Goal: Transaction & Acquisition: Purchase product/service

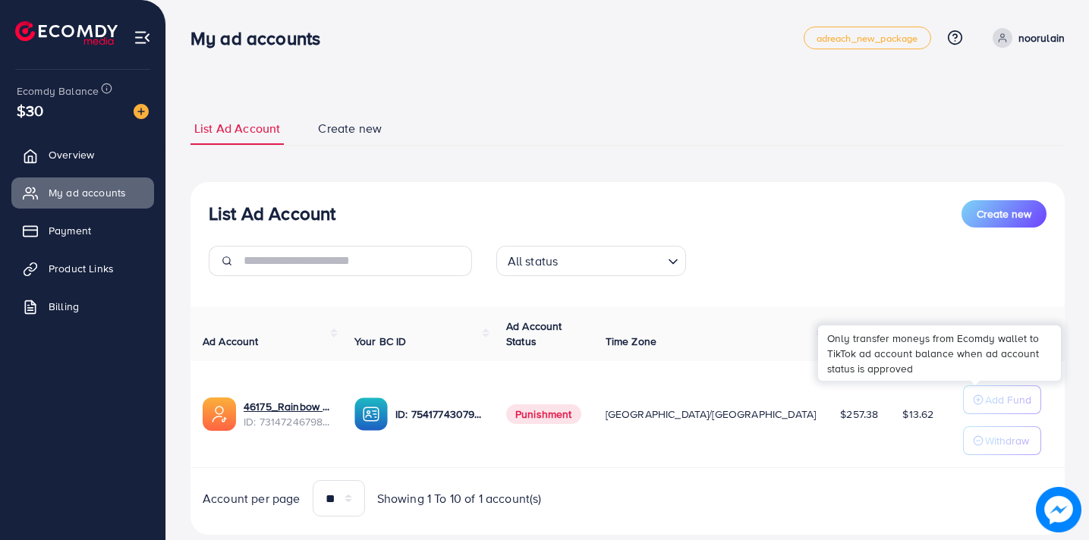
click at [968, 411] on button "Add Fund" at bounding box center [1002, 400] width 78 height 29
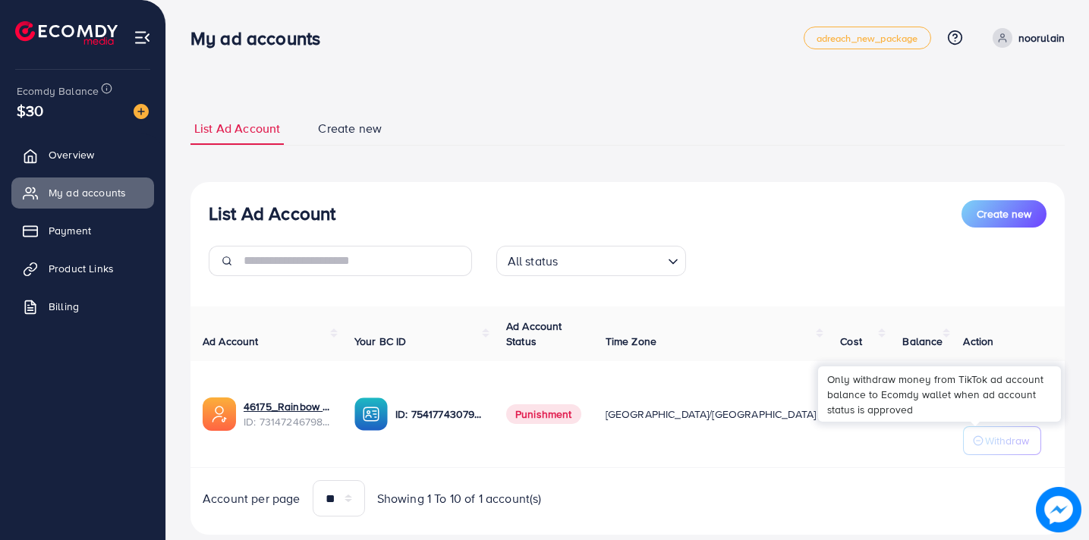
click at [985, 435] on p "Withdraw" at bounding box center [1007, 441] width 44 height 18
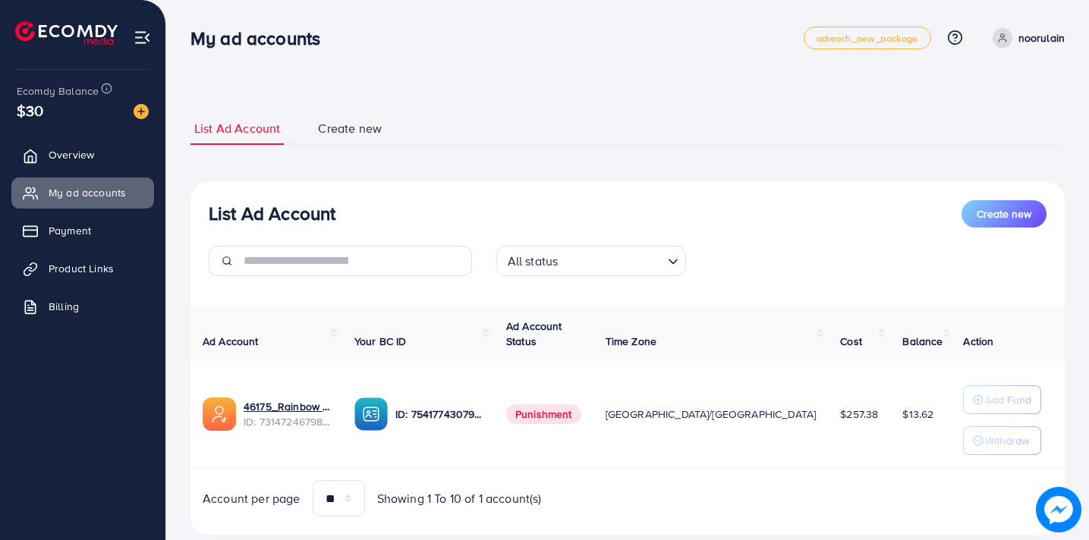
click at [890, 467] on td "$13.62" at bounding box center [922, 414] width 65 height 107
click at [668, 187] on div "List Ad Account Create new All status Loading... Ad Account Your BC ID Ad Accou…" at bounding box center [628, 359] width 874 height 354
click at [146, 114] on img at bounding box center [141, 111] width 15 height 15
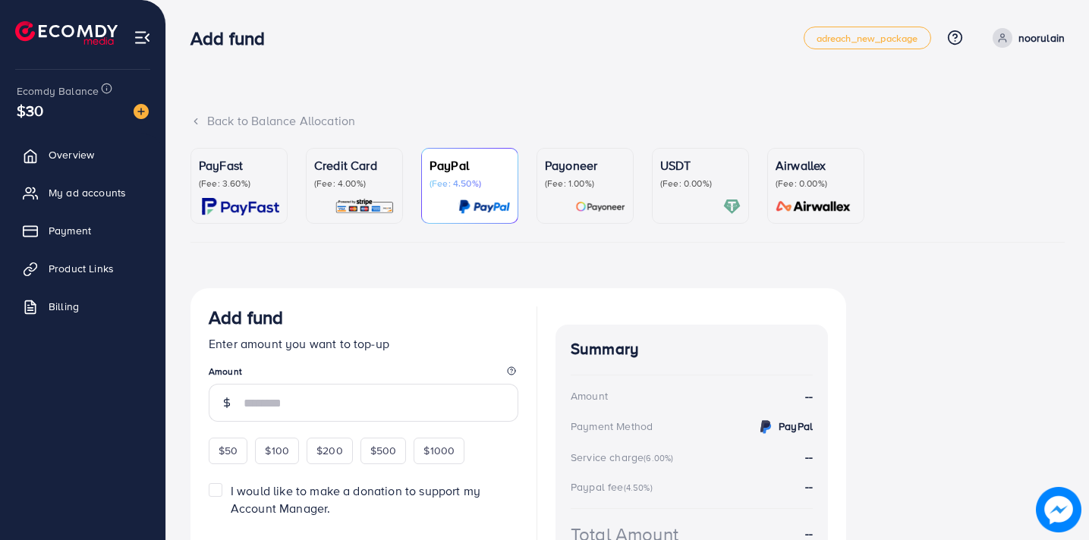
click at [347, 185] on p "(Fee: 4.00%)" at bounding box center [354, 184] width 80 height 12
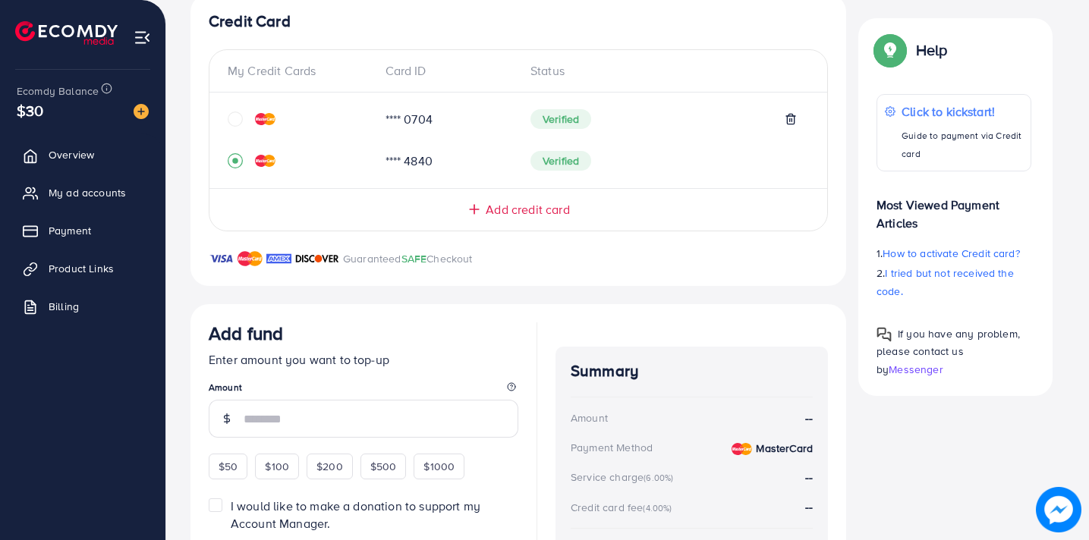
scroll to position [341, 0]
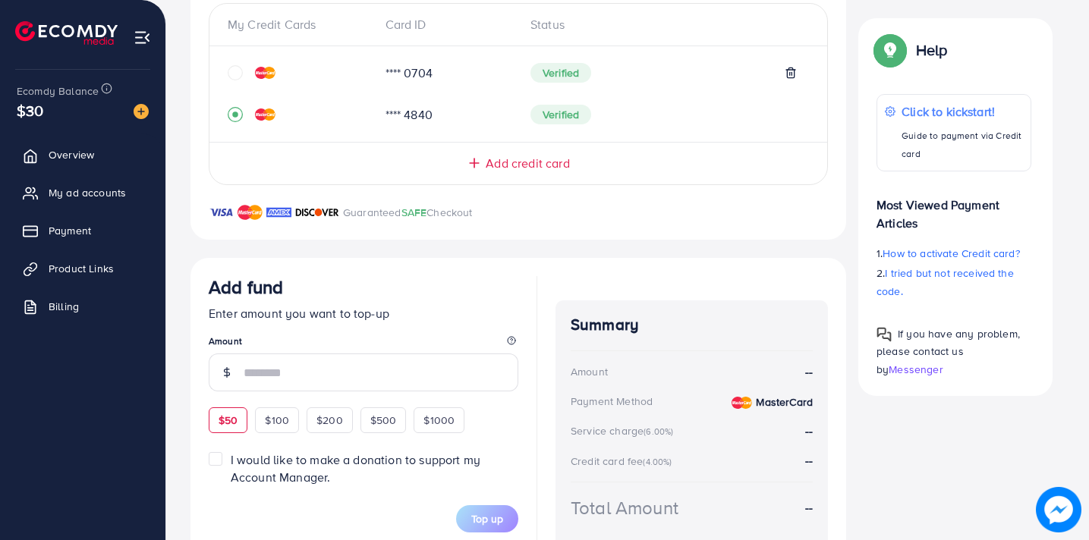
click at [238, 417] on div "$50" at bounding box center [228, 421] width 39 height 26
type input "**"
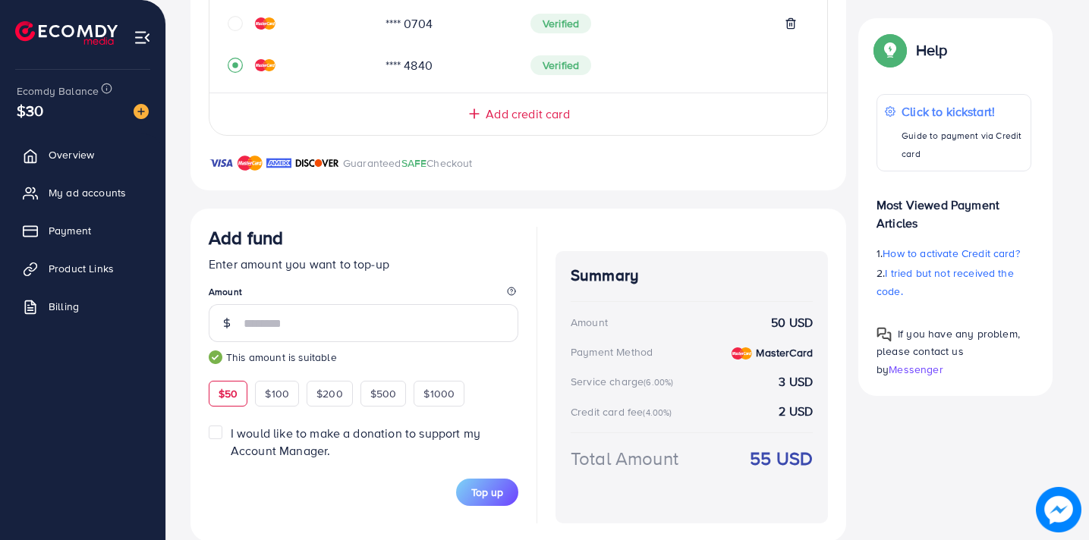
scroll to position [416, 0]
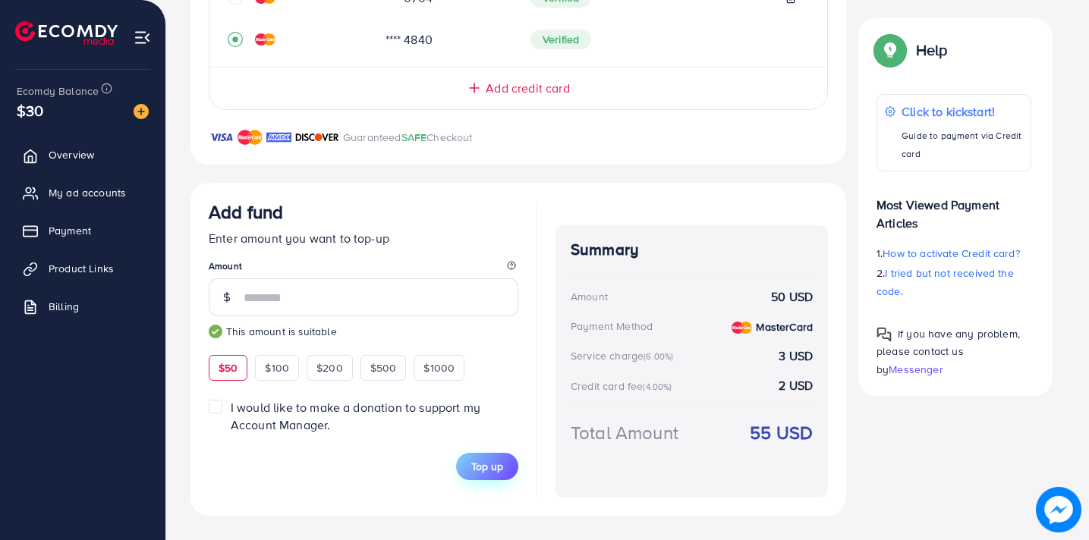
click at [486, 461] on span "Top up" at bounding box center [487, 466] width 32 height 15
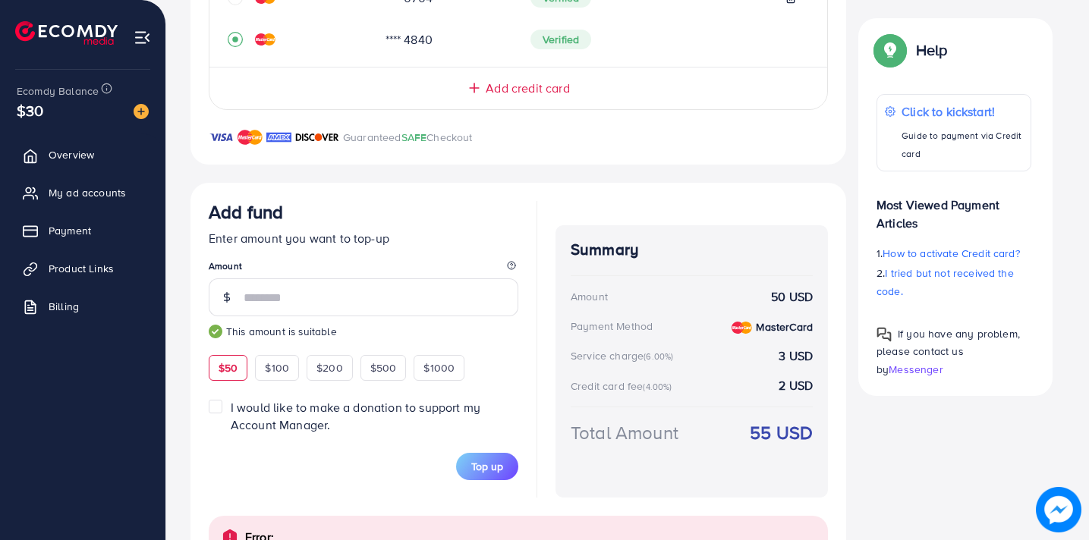
scroll to position [495, 0]
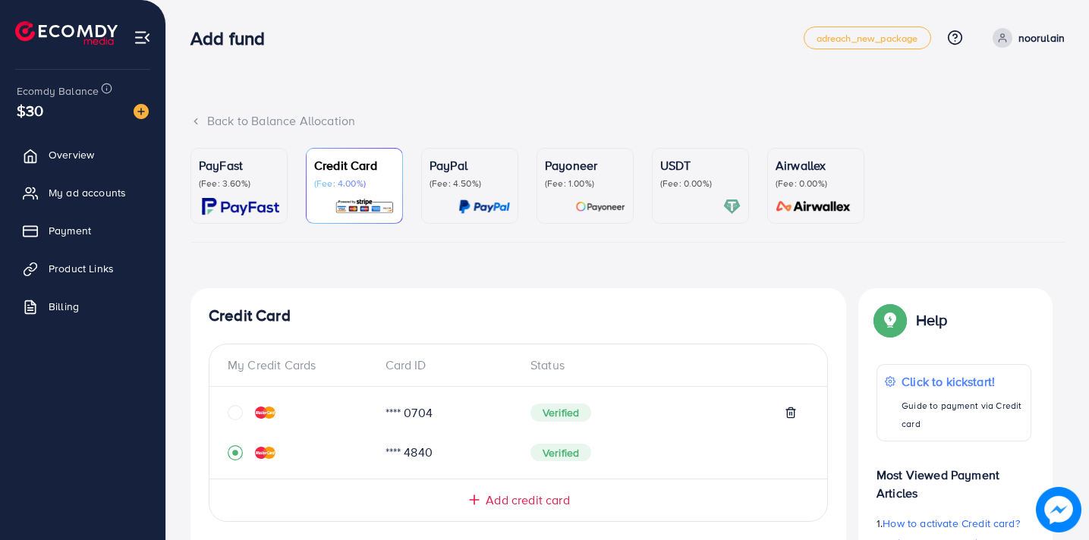
scroll to position [412, 0]
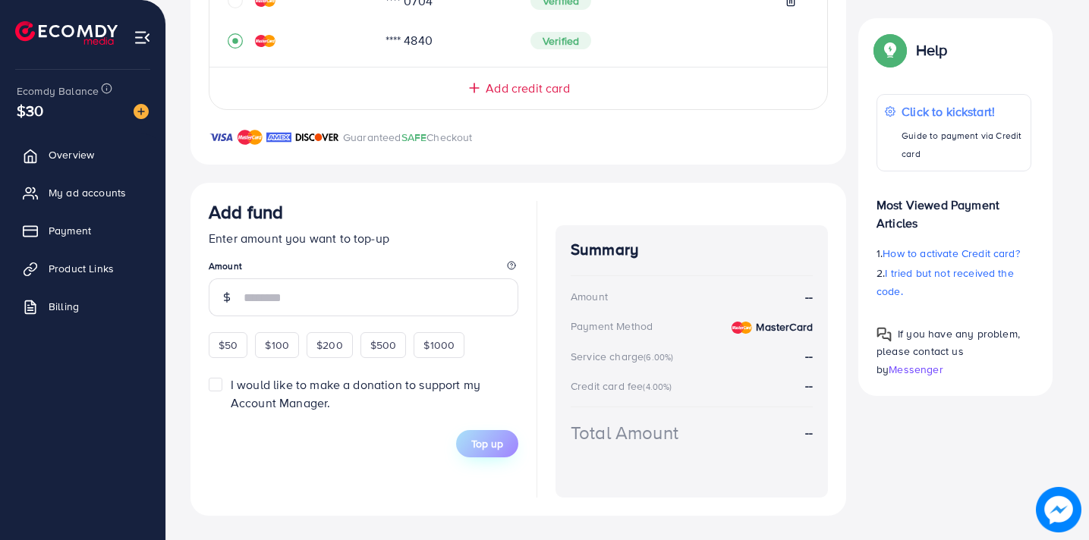
click at [492, 441] on form "Add fund Enter amount you want to top-up Amount $50 $100 $200 $500 $1000 I woul…" at bounding box center [364, 329] width 310 height 257
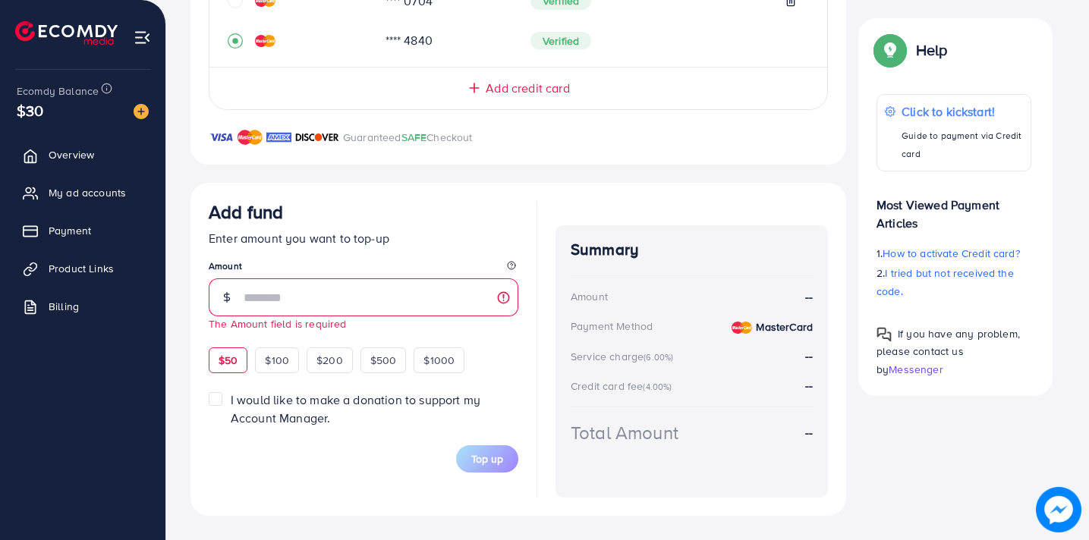
click at [233, 359] on span "$50" at bounding box center [228, 360] width 19 height 15
type input "**"
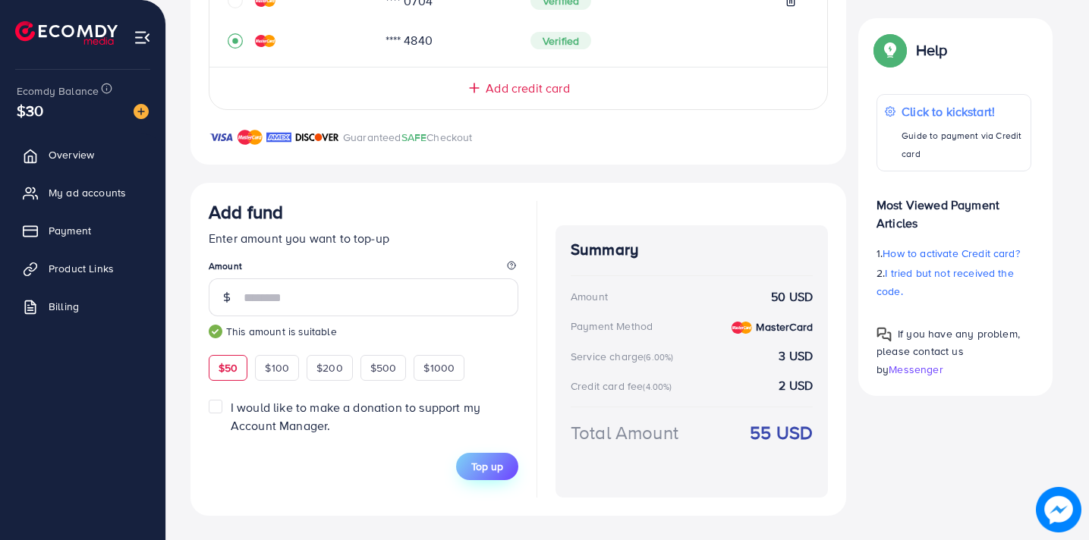
click at [489, 468] on span "Top up" at bounding box center [487, 466] width 32 height 15
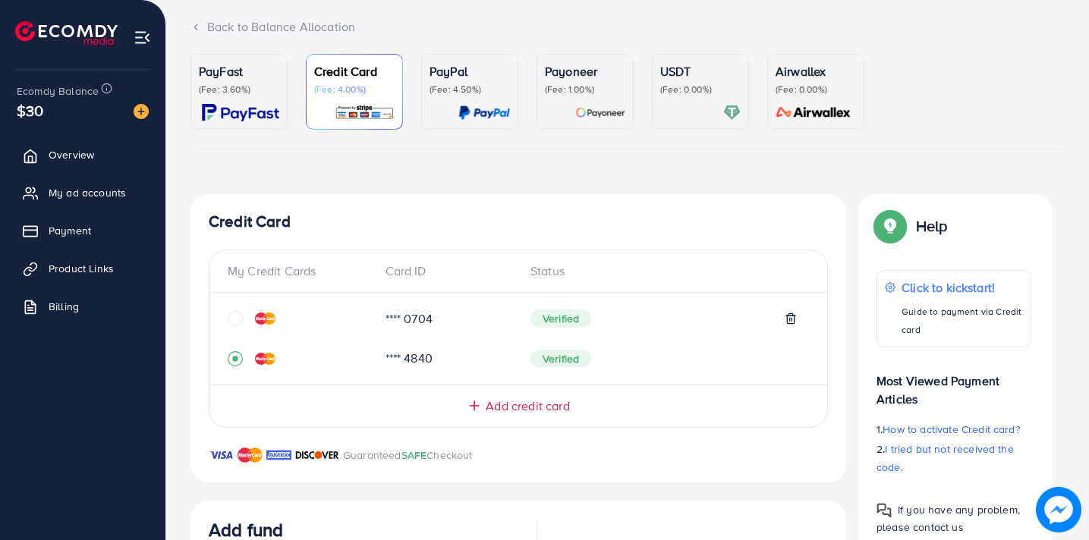
scroll to position [97, 0]
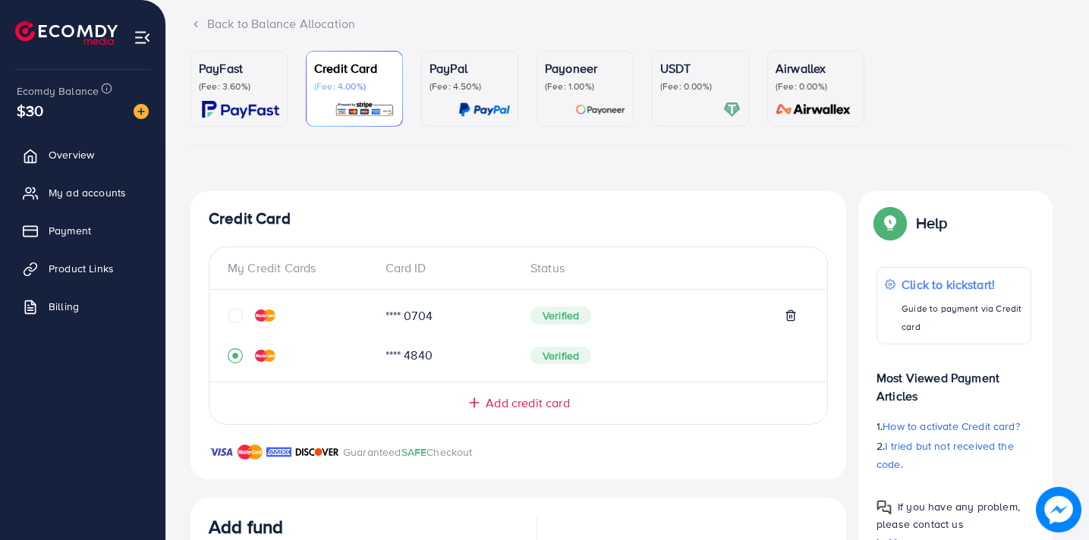
click at [419, 167] on div "PayFast (Fee: 3.60%) Credit Card (Fee: 4.00%) PayPal (Fee: 4.50%) Payoneer (Fee…" at bounding box center [628, 480] width 874 height 859
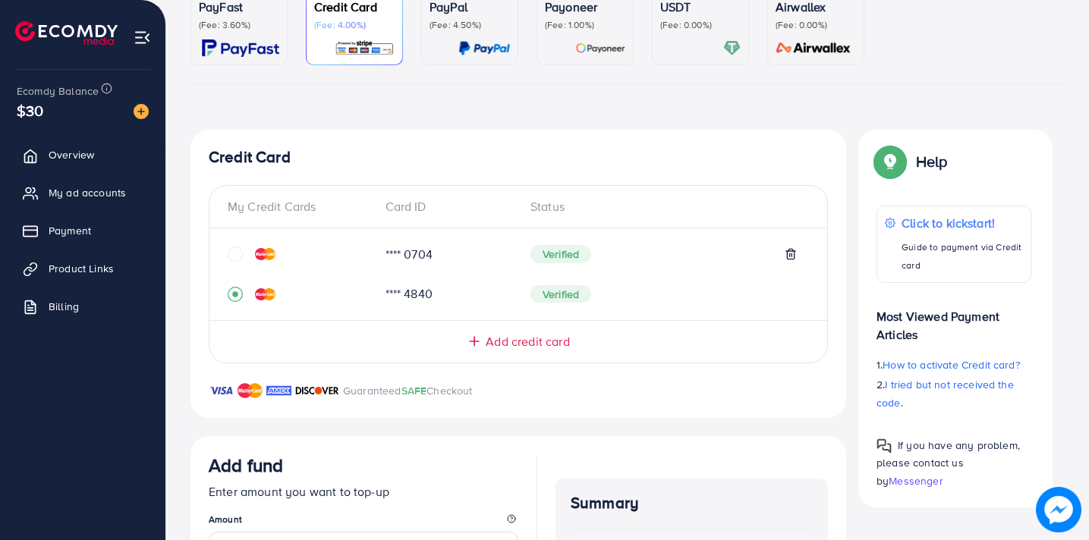
scroll to position [158, 0]
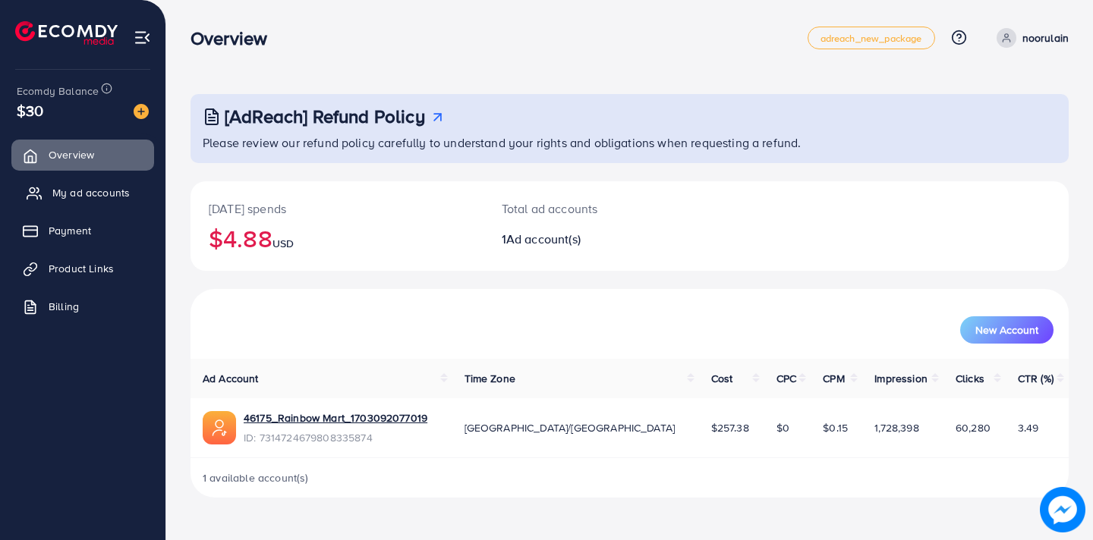
click at [119, 197] on span "My ad accounts" at bounding box center [90, 192] width 77 height 15
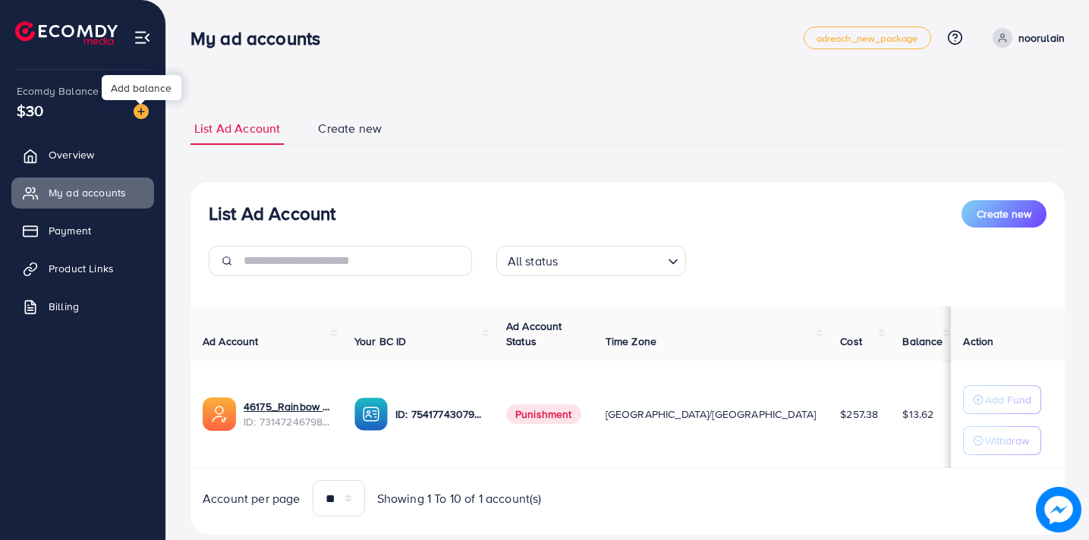
click at [140, 115] on img at bounding box center [141, 111] width 15 height 15
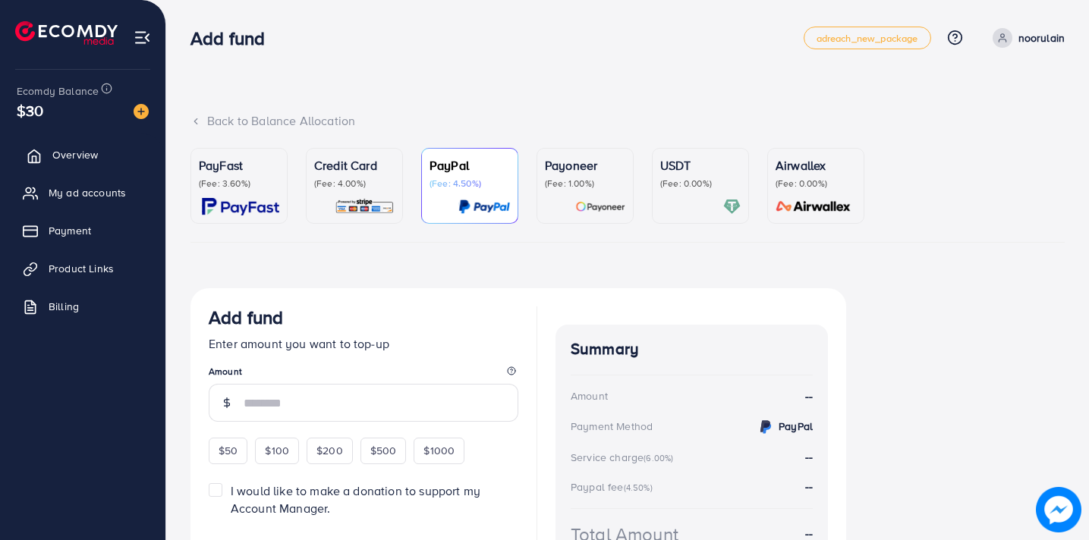
click at [78, 159] on span "Overview" at bounding box center [75, 154] width 46 height 15
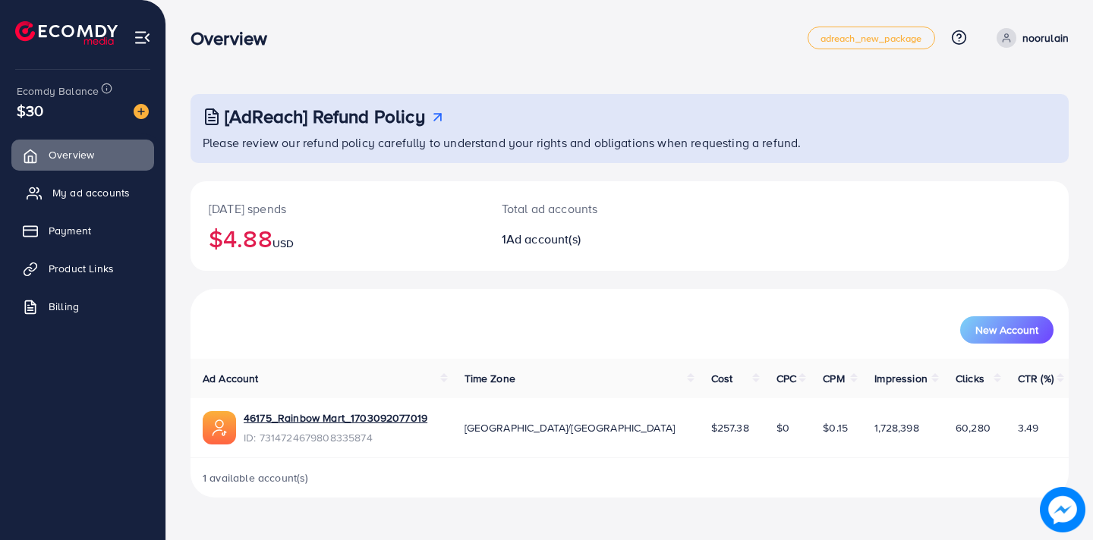
click at [76, 200] on span "My ad accounts" at bounding box center [90, 192] width 77 height 15
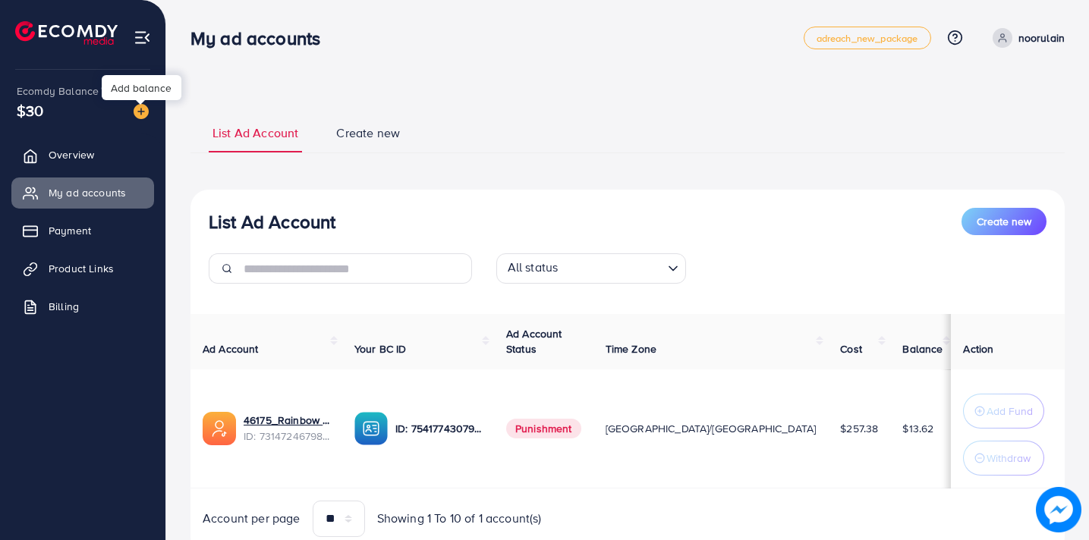
click at [138, 115] on img at bounding box center [141, 111] width 15 height 15
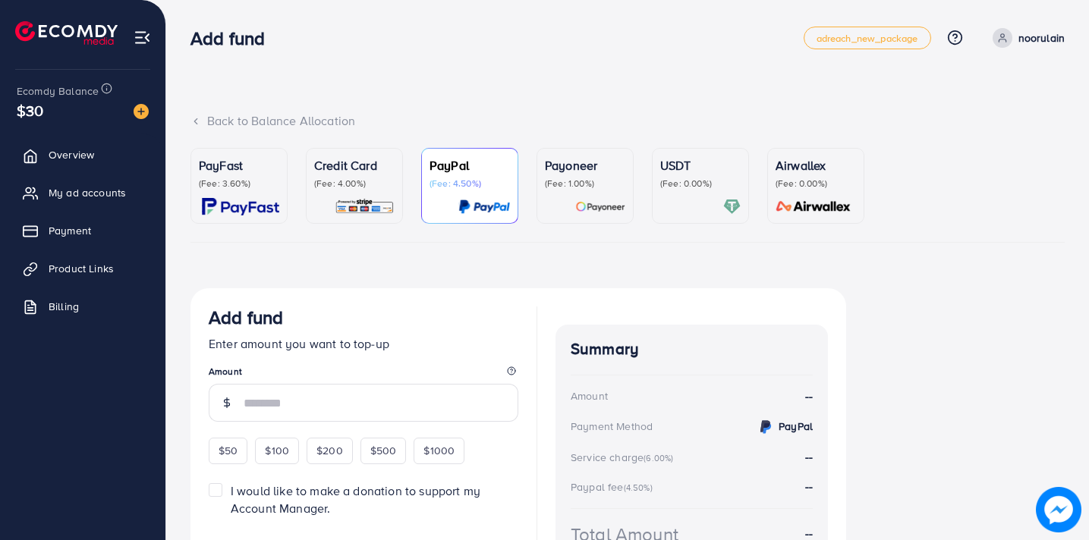
click at [356, 186] on p "(Fee: 4.00%)" at bounding box center [354, 184] width 80 height 12
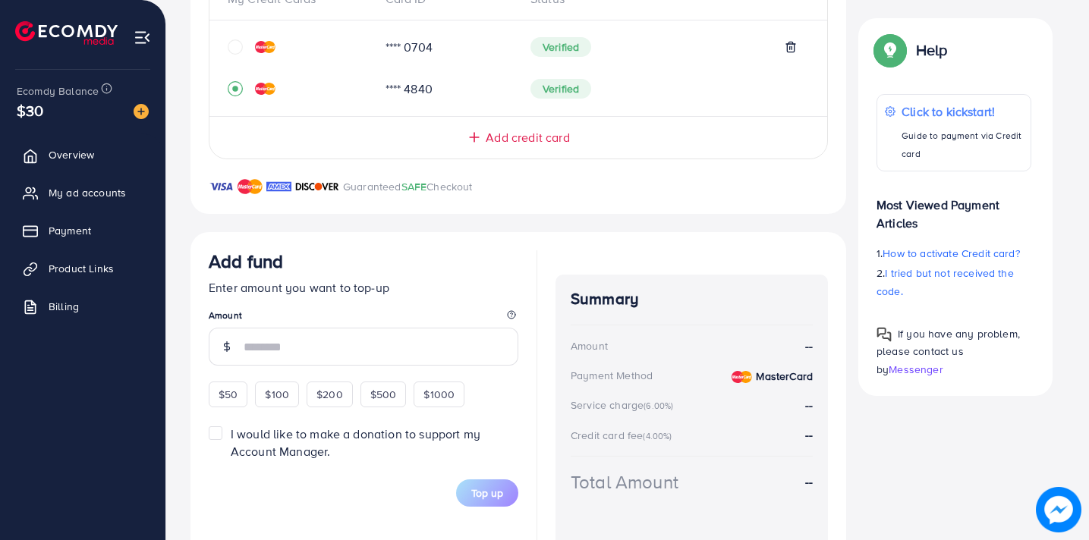
scroll to position [416, 0]
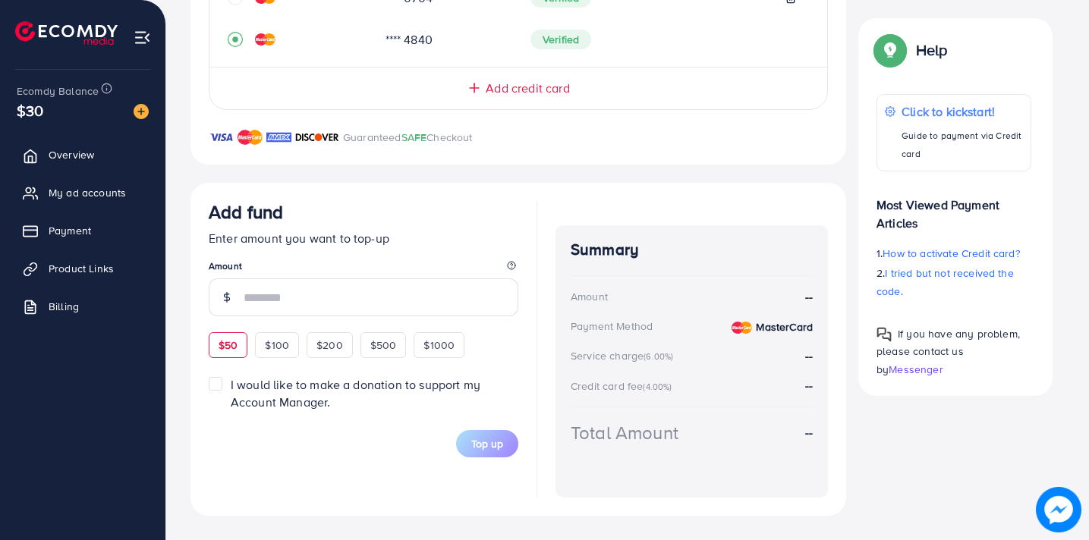
click at [232, 340] on span "$50" at bounding box center [228, 345] width 19 height 15
type input "**"
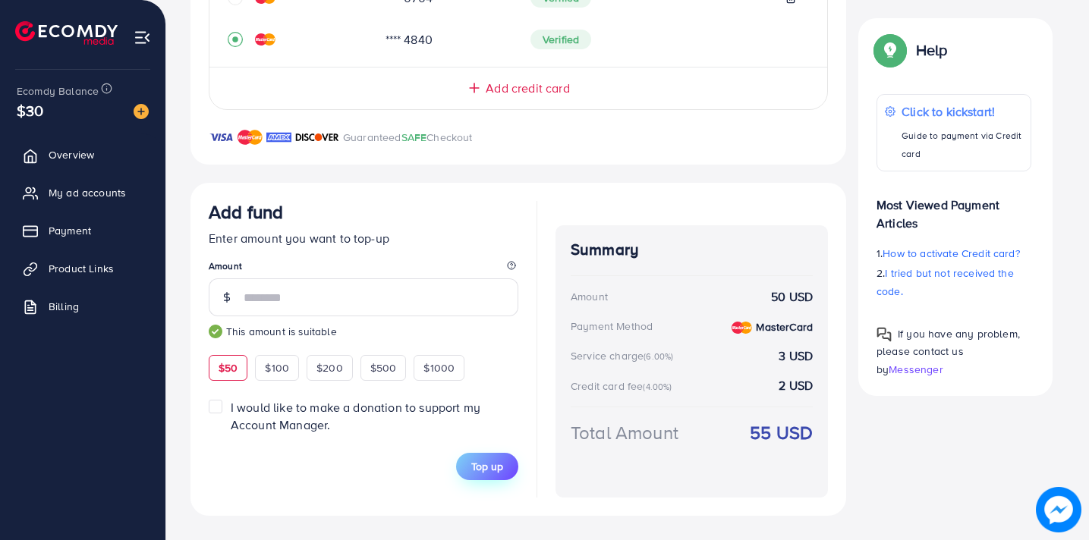
click at [479, 467] on span "Top up" at bounding box center [487, 466] width 32 height 15
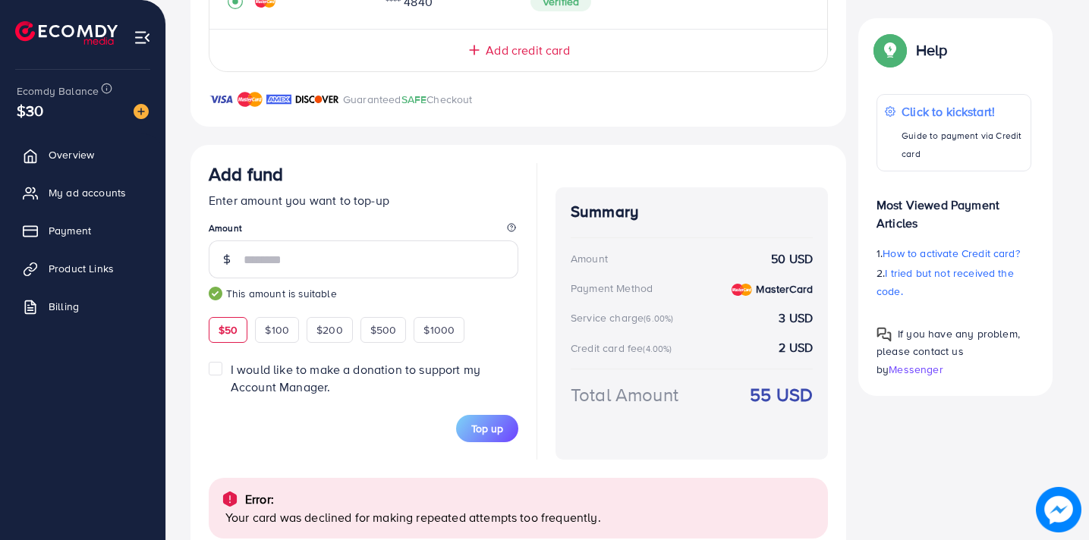
scroll to position [495, 0]
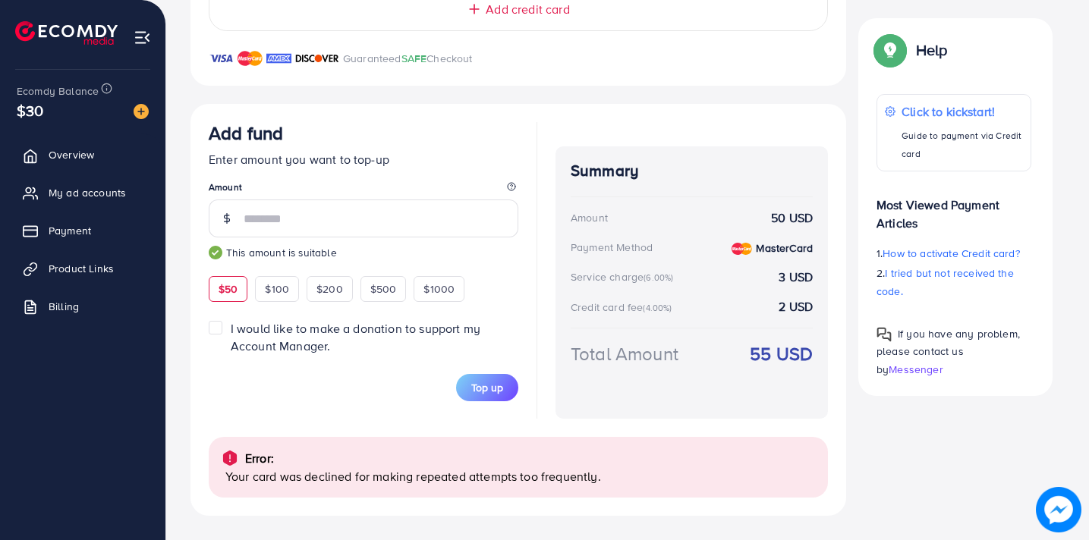
click at [398, 401] on div "Top up" at bounding box center [364, 387] width 310 height 27
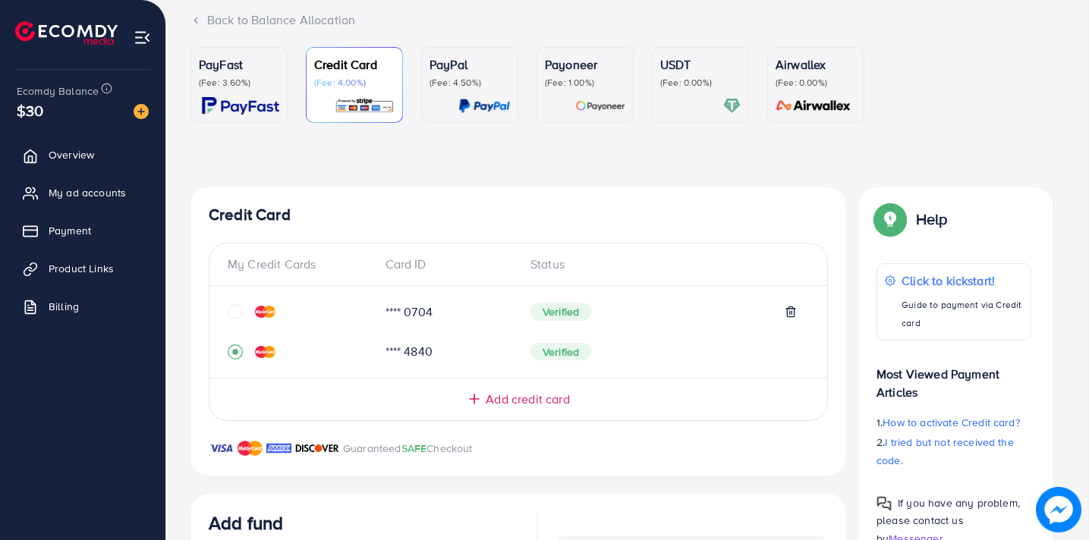
scroll to position [99, 0]
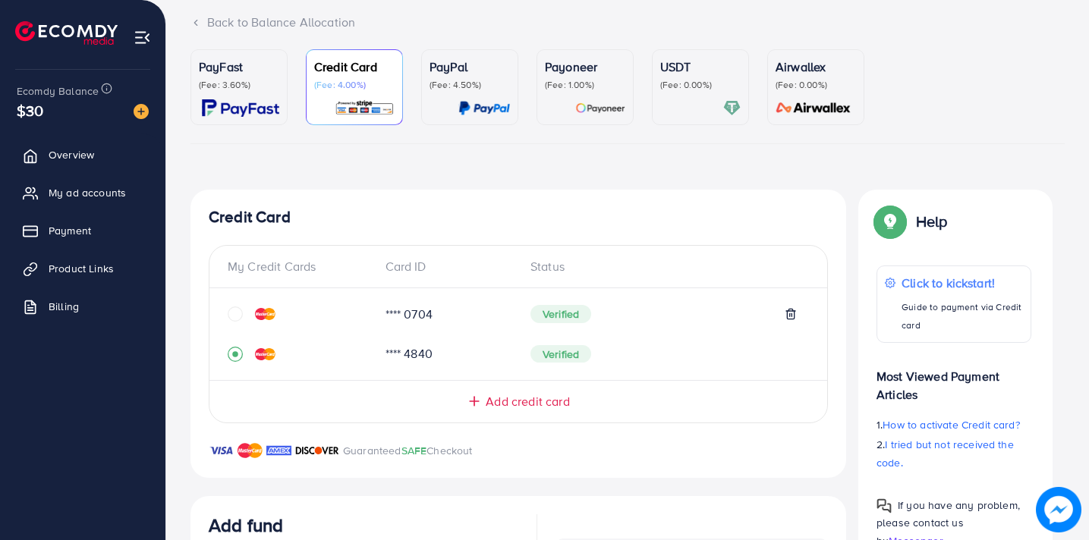
click at [353, 68] on p "Credit Card" at bounding box center [354, 67] width 80 height 18
click at [239, 310] on icon "circle" at bounding box center [235, 314] width 15 height 15
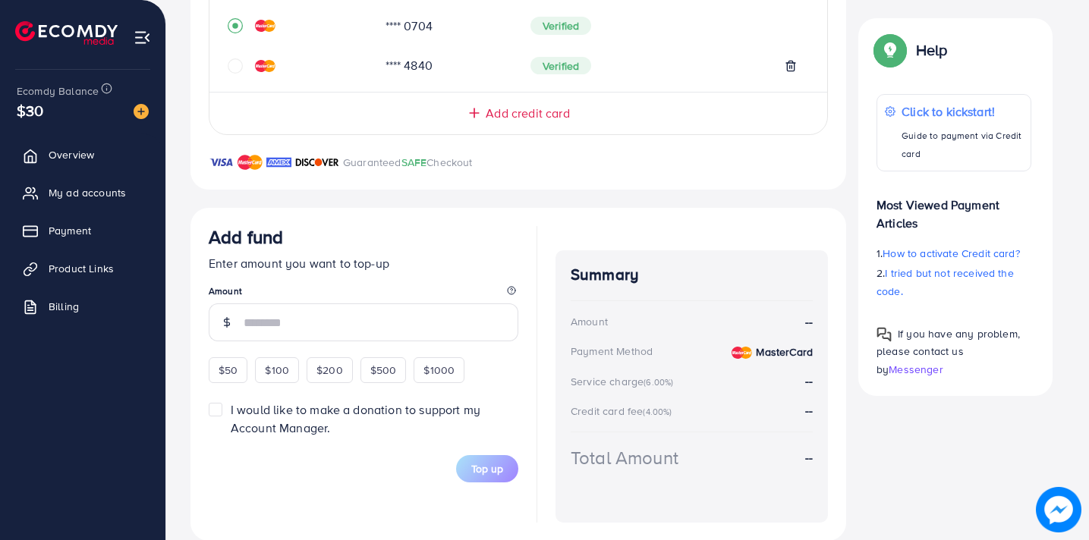
scroll to position [386, 0]
click at [294, 318] on input "number" at bounding box center [381, 324] width 275 height 38
click at [231, 364] on div "Add fund Enter amount you want to top-up Amount $50 $100 $200 $500 $1000" at bounding box center [364, 306] width 310 height 157
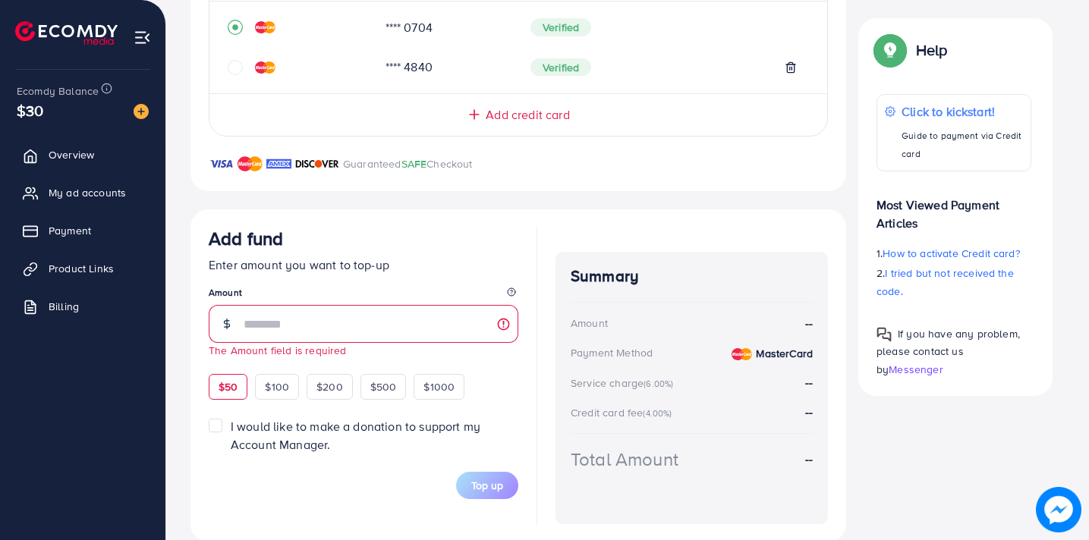
click at [232, 383] on span "$50" at bounding box center [228, 387] width 19 height 15
type input "**"
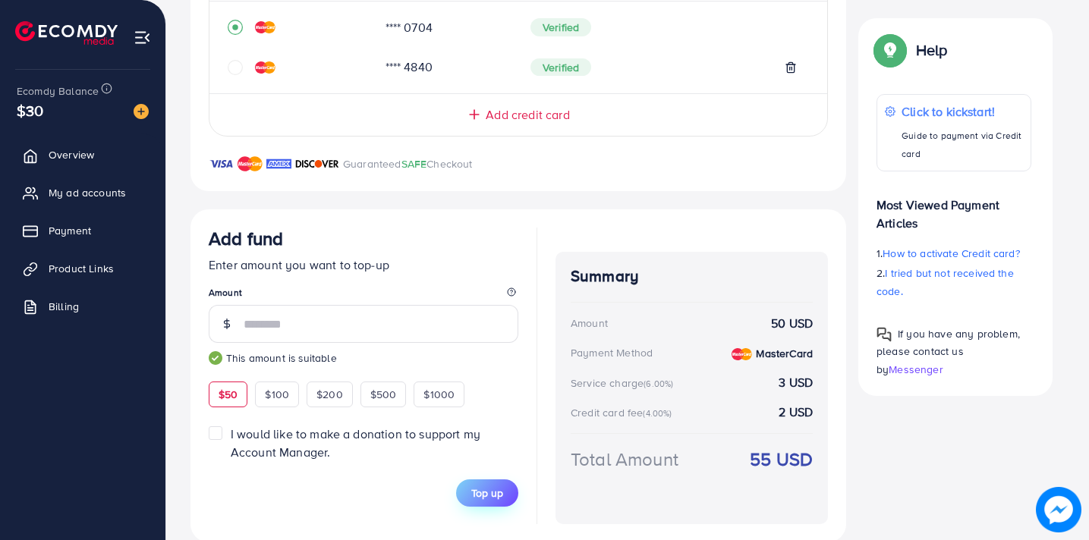
click at [486, 491] on span "Top up" at bounding box center [487, 493] width 32 height 15
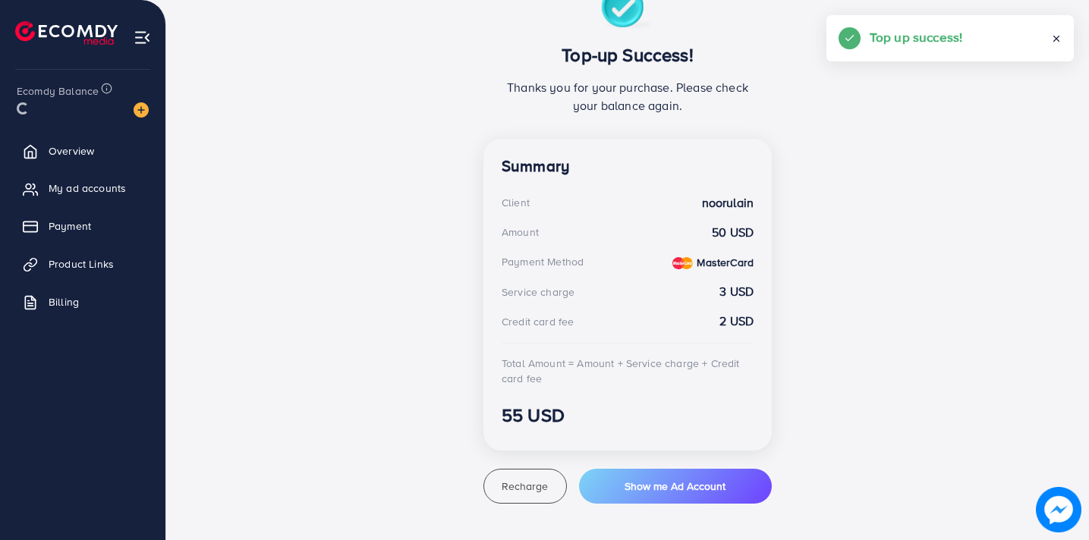
scroll to position [303, 0]
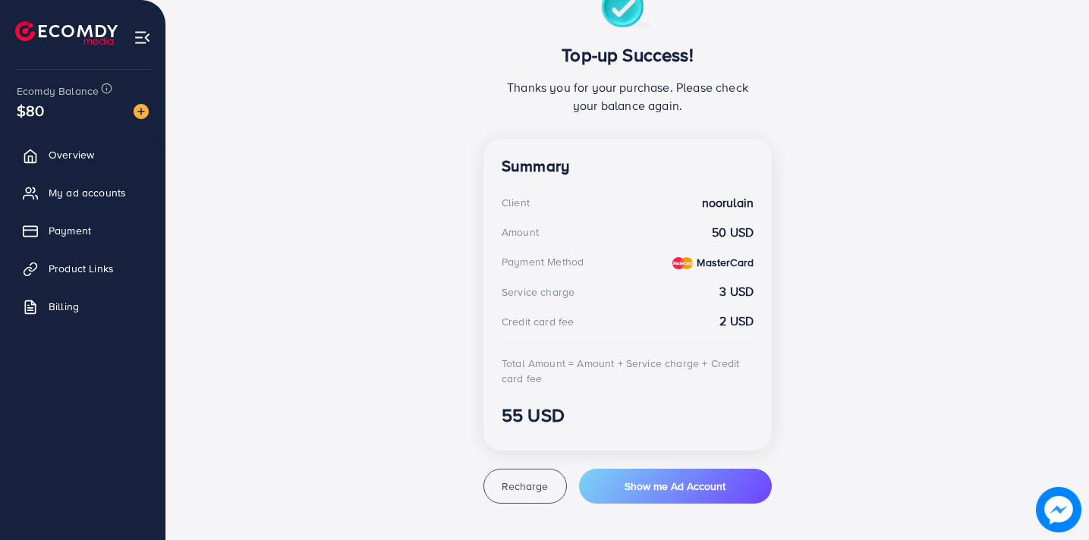
click at [582, 392] on div "Summary Client noorulain Amount 50 USD Payment Method MasterCard Service charge…" at bounding box center [628, 295] width 288 height 312
click at [199, 178] on div "Top-up Success! Thanks you for your purchase. Please check your balance again. …" at bounding box center [628, 245] width 874 height 518
click at [88, 152] on span "Overview" at bounding box center [75, 154] width 46 height 15
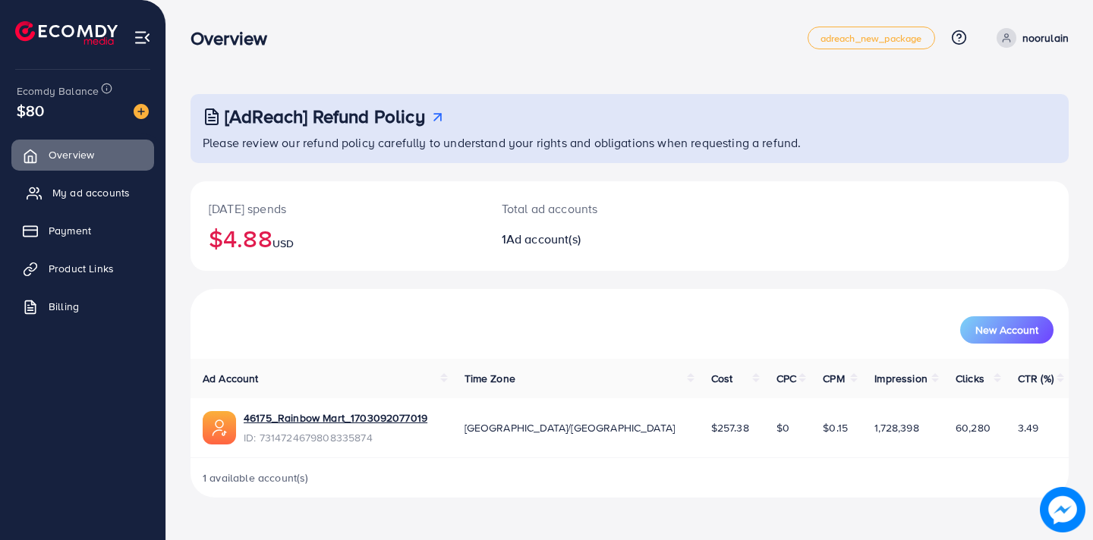
click at [87, 187] on span "My ad accounts" at bounding box center [90, 192] width 77 height 15
